Goal: Information Seeking & Learning: Learn about a topic

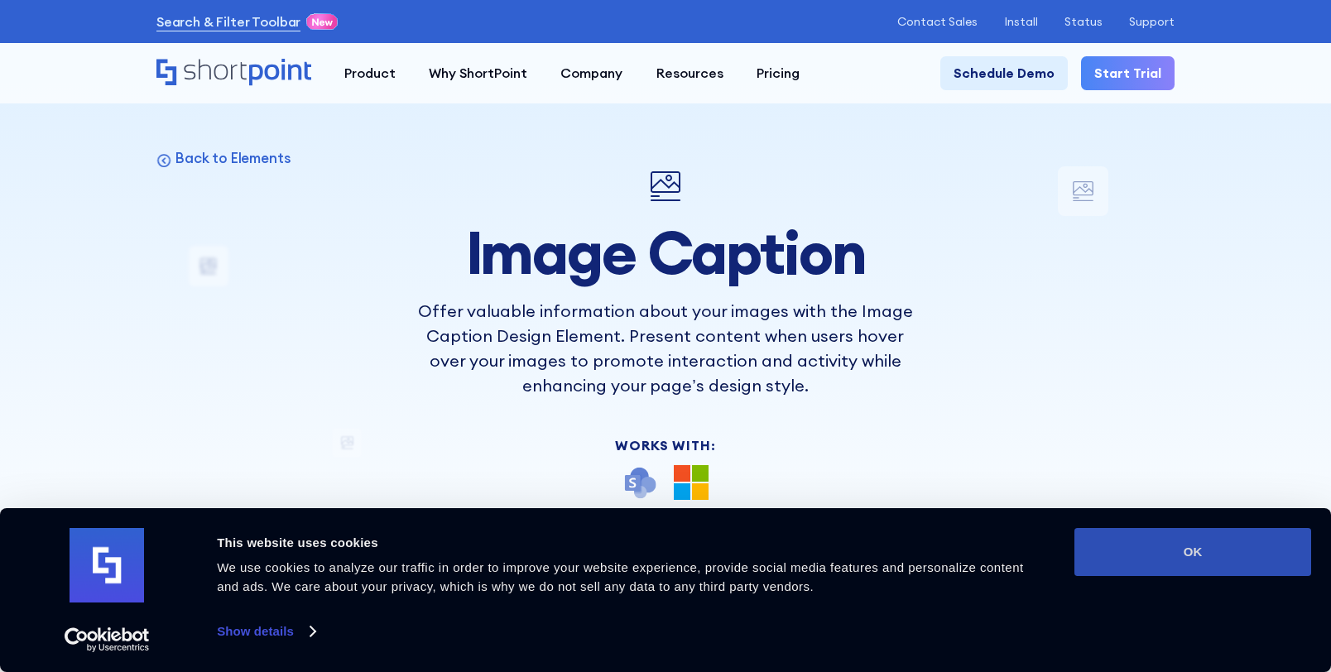
click at [1134, 530] on button "OK" at bounding box center [1192, 552] width 237 height 48
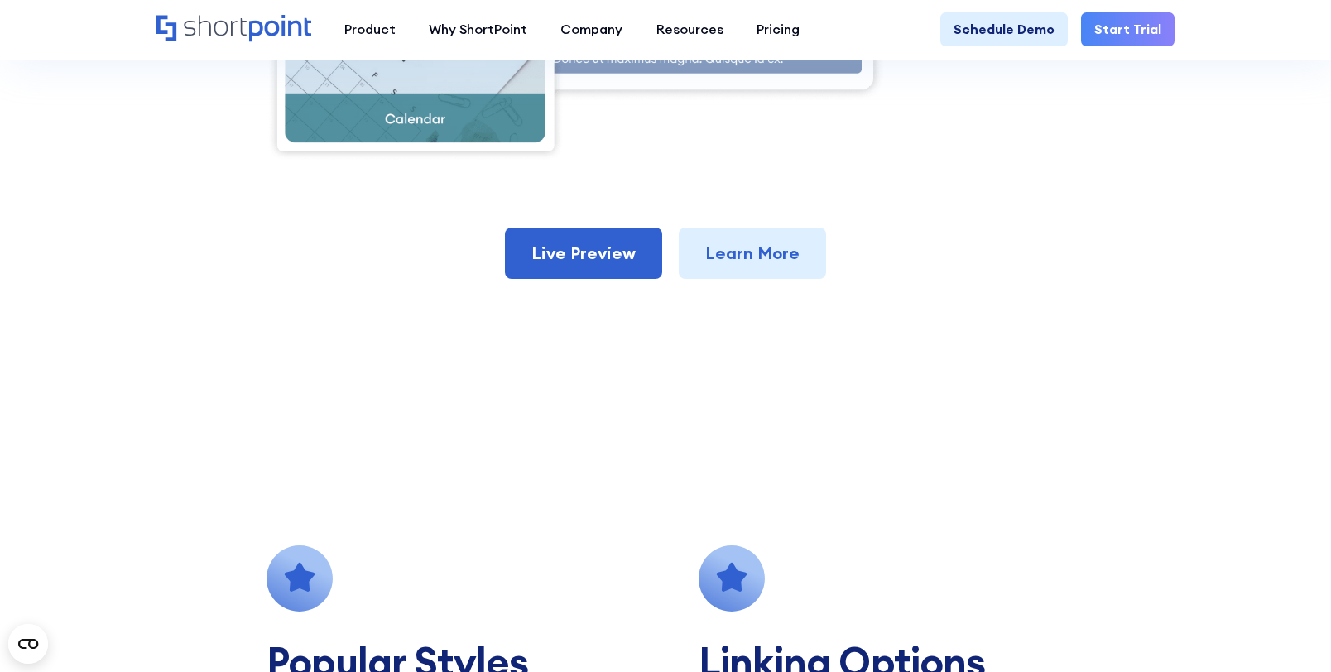
scroll to position [910, 0]
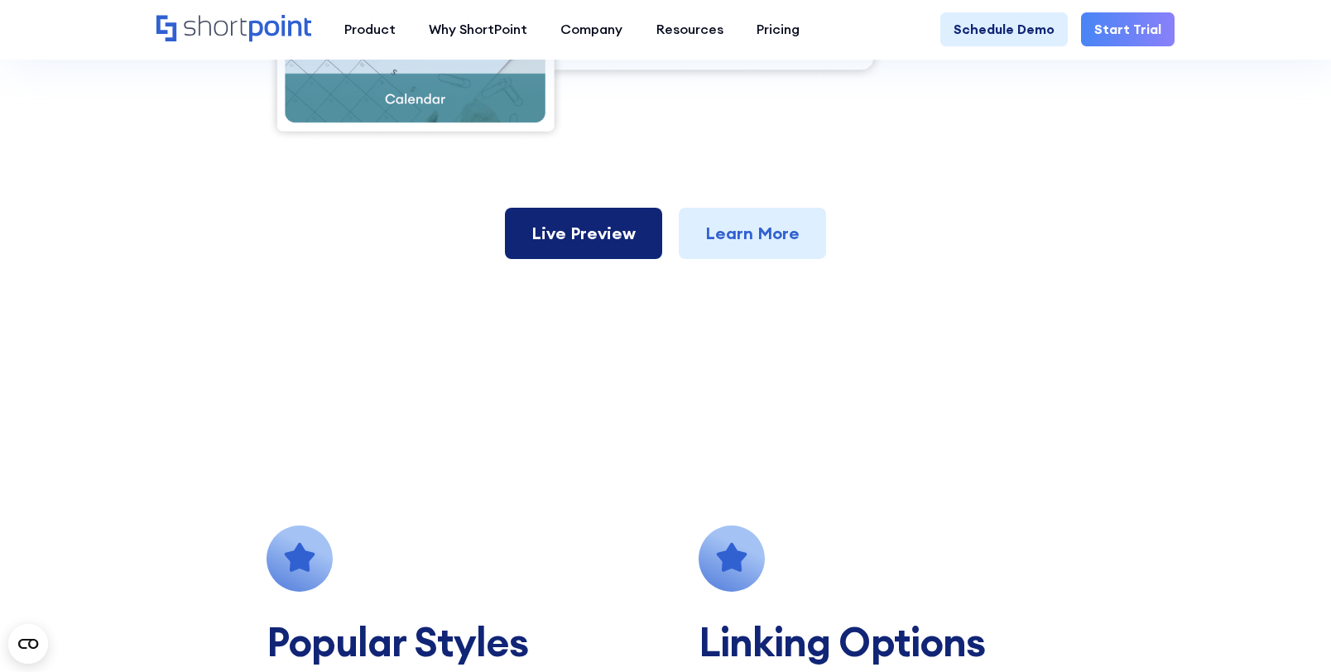
click at [626, 256] on link "Live Preview" at bounding box center [583, 233] width 157 height 51
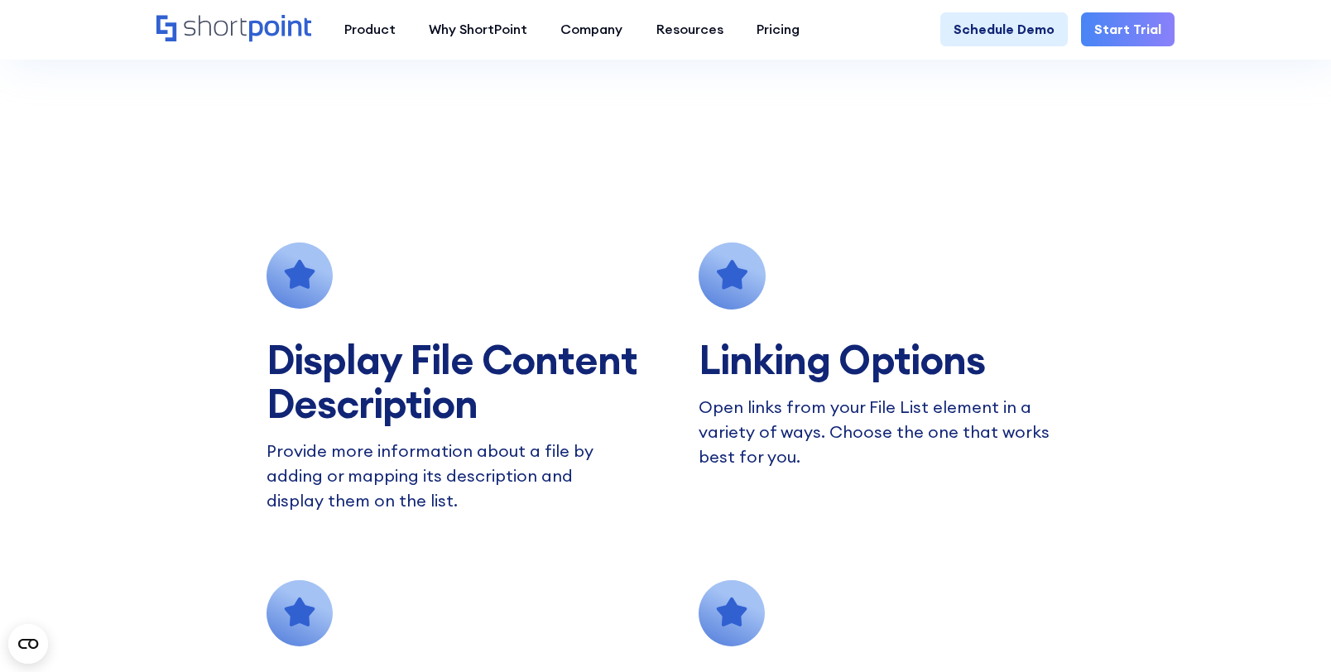
scroll to position [1076, 0]
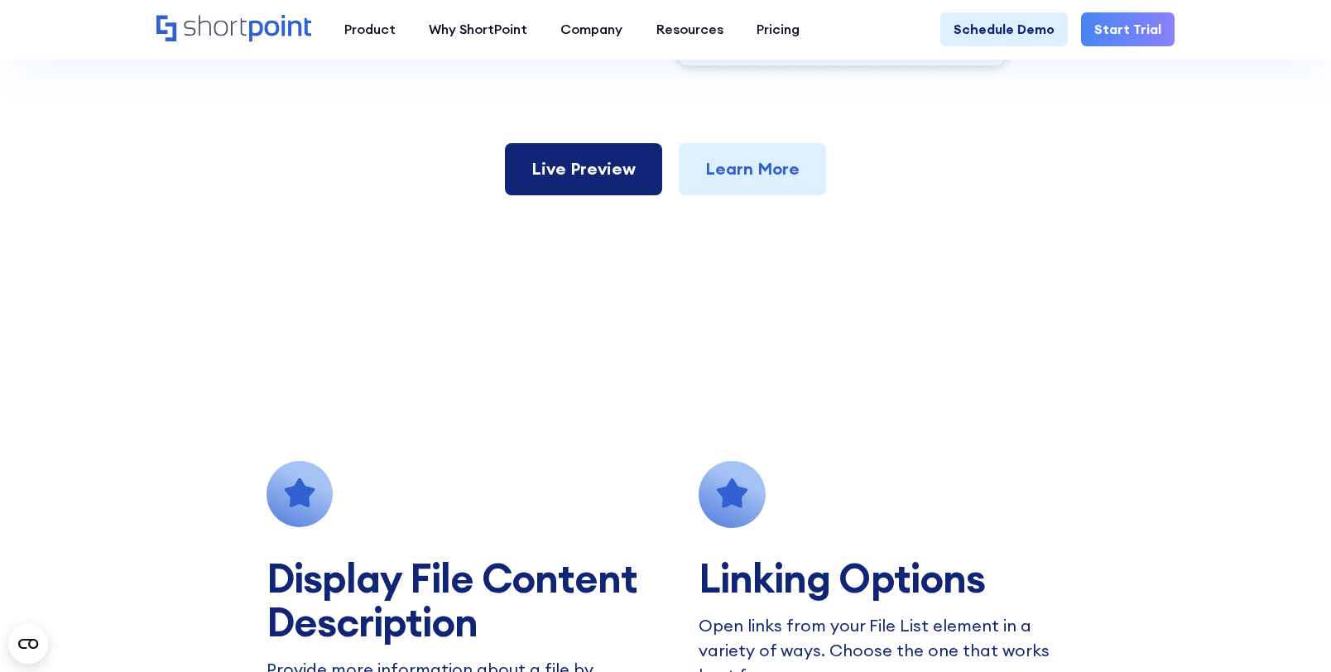
click at [594, 181] on link "Live Preview" at bounding box center [583, 168] width 157 height 51
